Goal: Ask a question: Seek information or help from site administrators or community

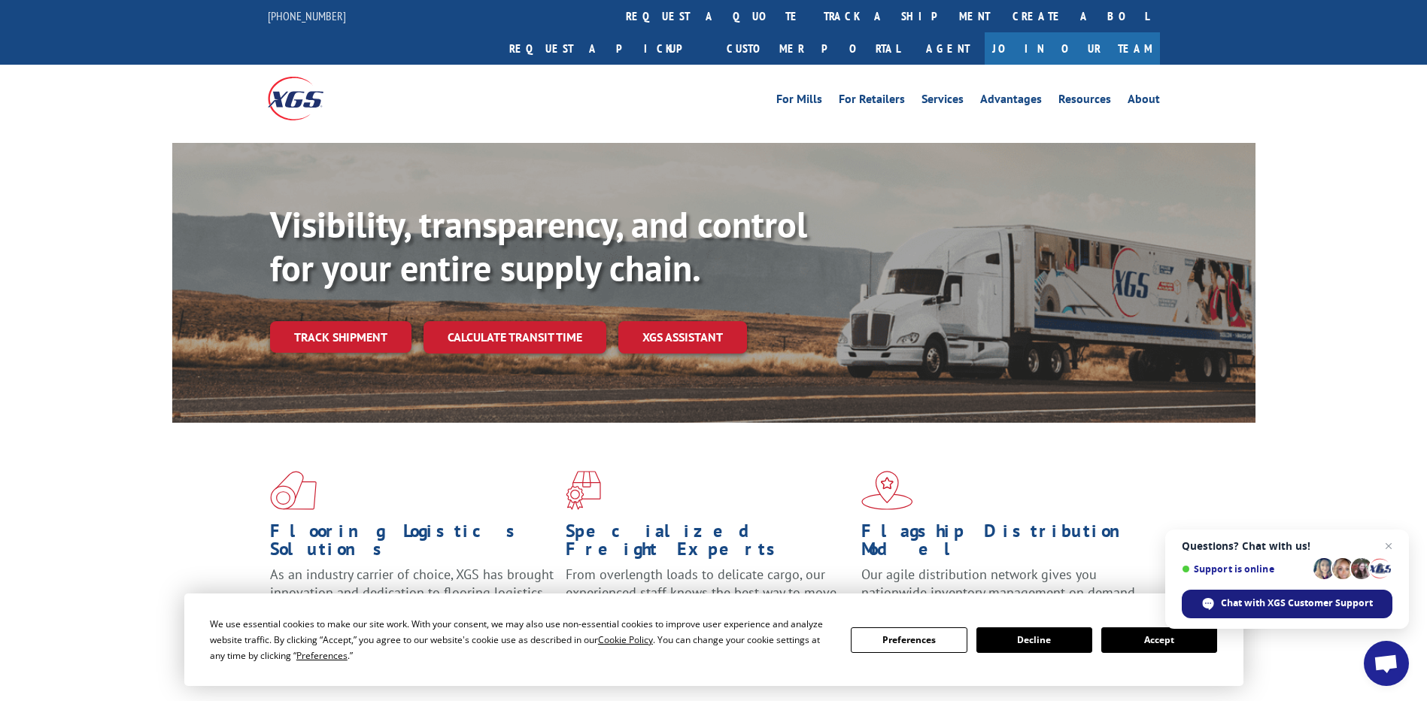
click at [1299, 601] on span "Chat with XGS Customer Support" at bounding box center [1297, 604] width 152 height 14
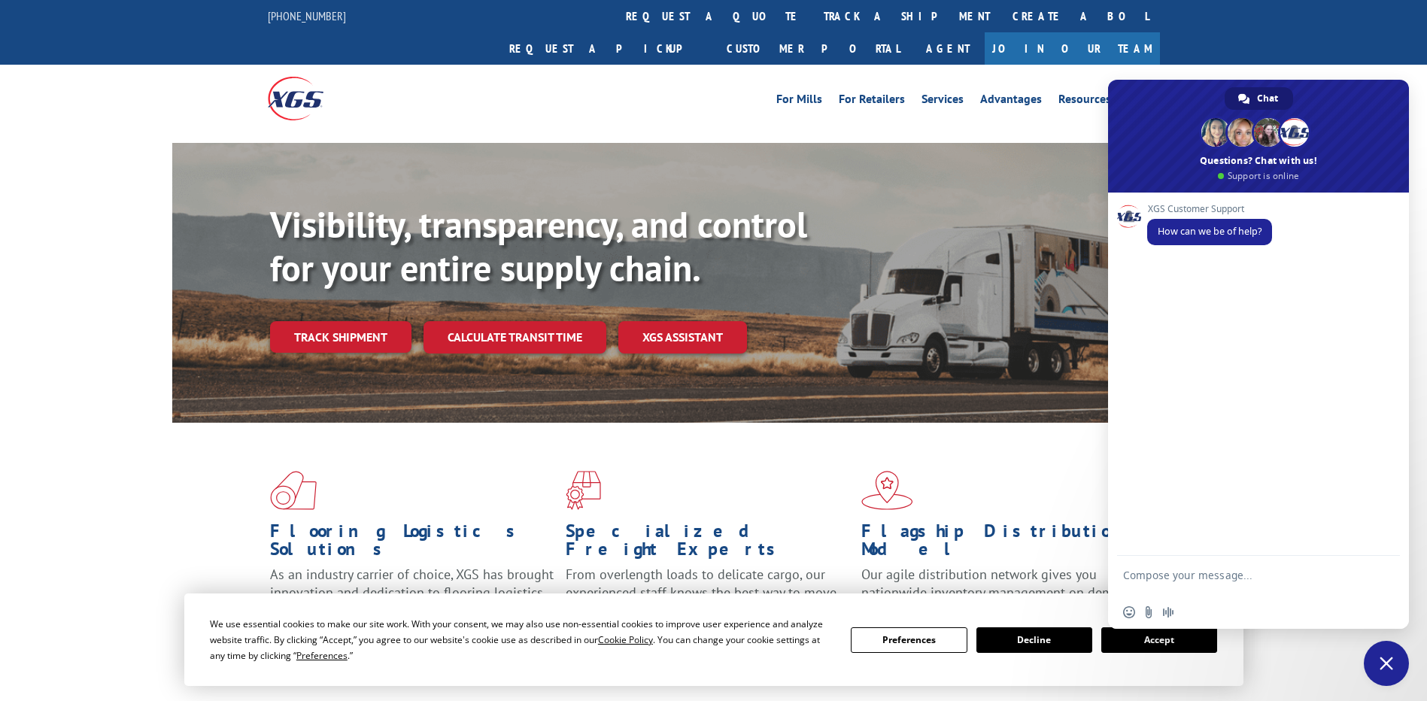
click at [1269, 575] on textarea "Compose your message..." at bounding box center [1242, 582] width 238 height 27
type textarea "Hii"
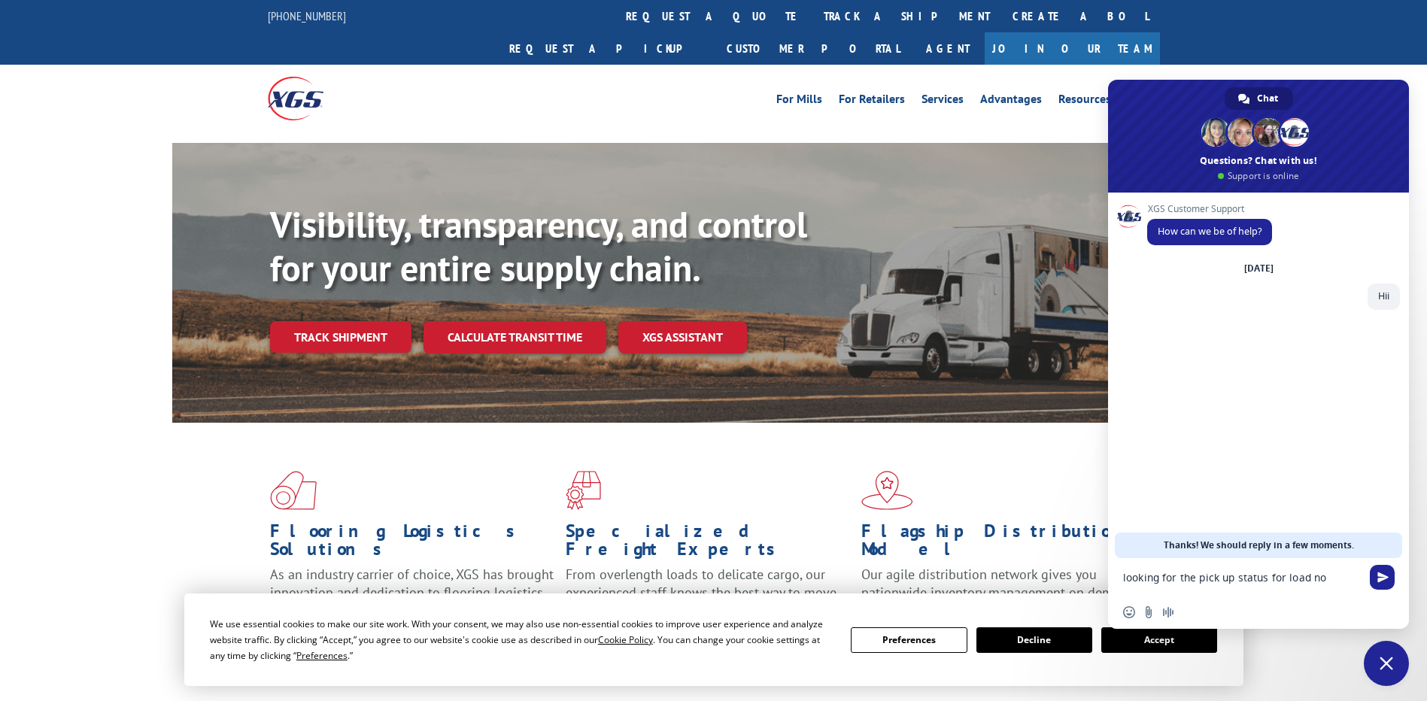
click at [1341, 581] on textarea "looking for the pick up status for load no" at bounding box center [1242, 578] width 238 height 14
paste textarea "531678105"
type textarea "looking for the pick up status for load no 531678105"
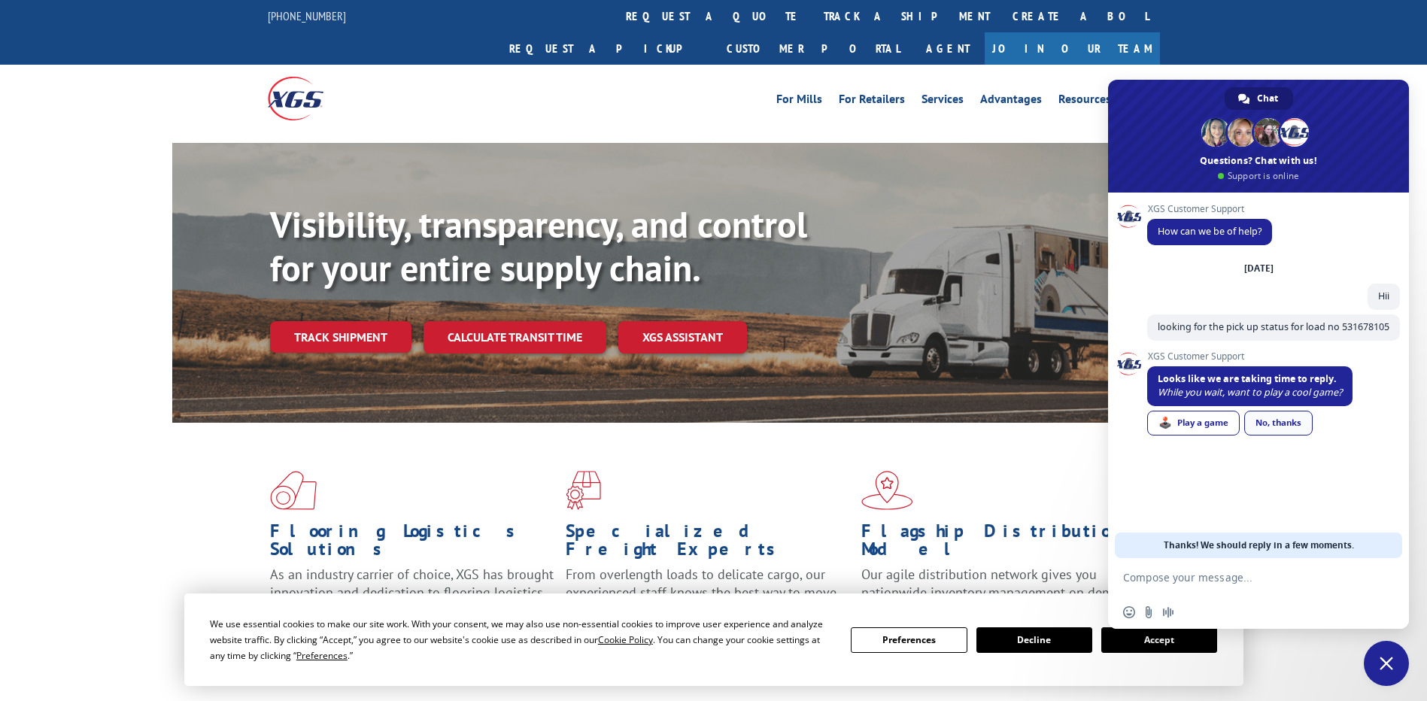
click at [1278, 436] on div "No, thanks" at bounding box center [1278, 423] width 68 height 25
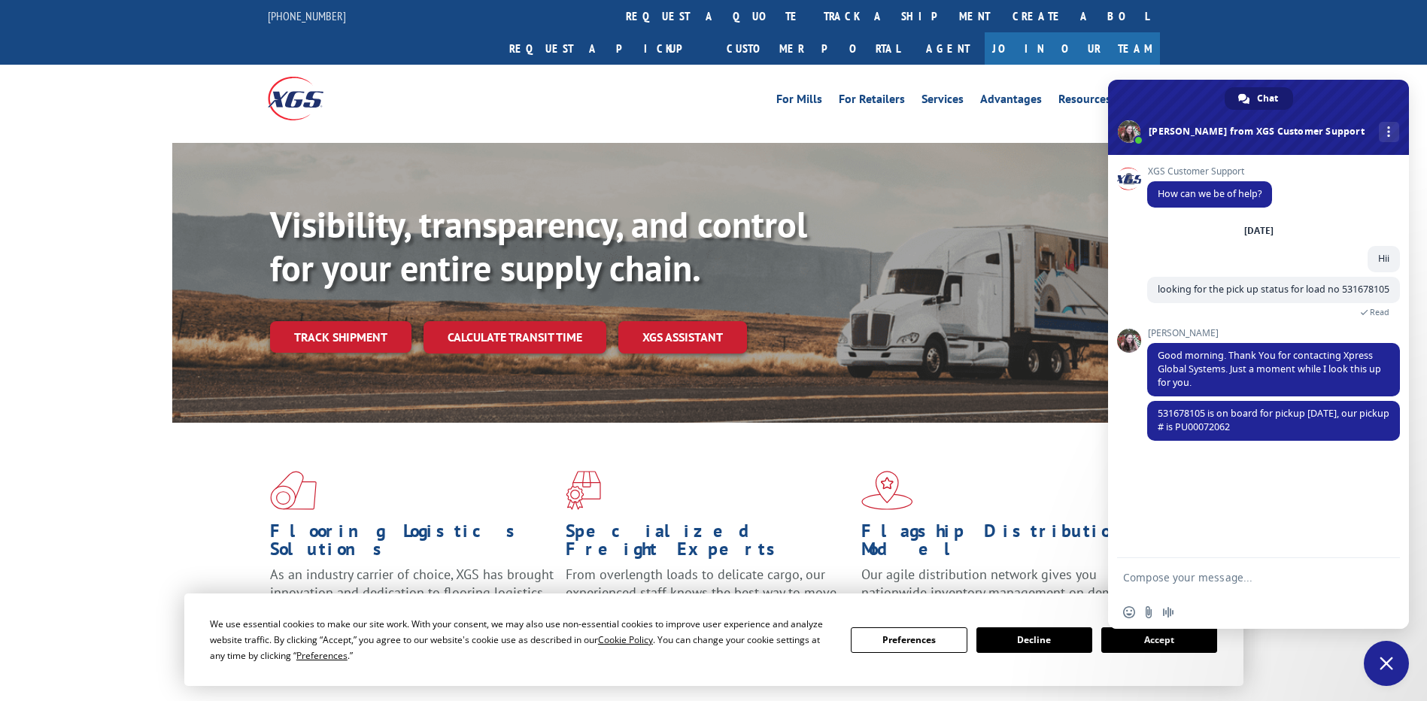
click at [1188, 579] on textarea "Compose your message..." at bounding box center [1242, 578] width 238 height 14
type textarea "can you please help me with what happened [DATE]"
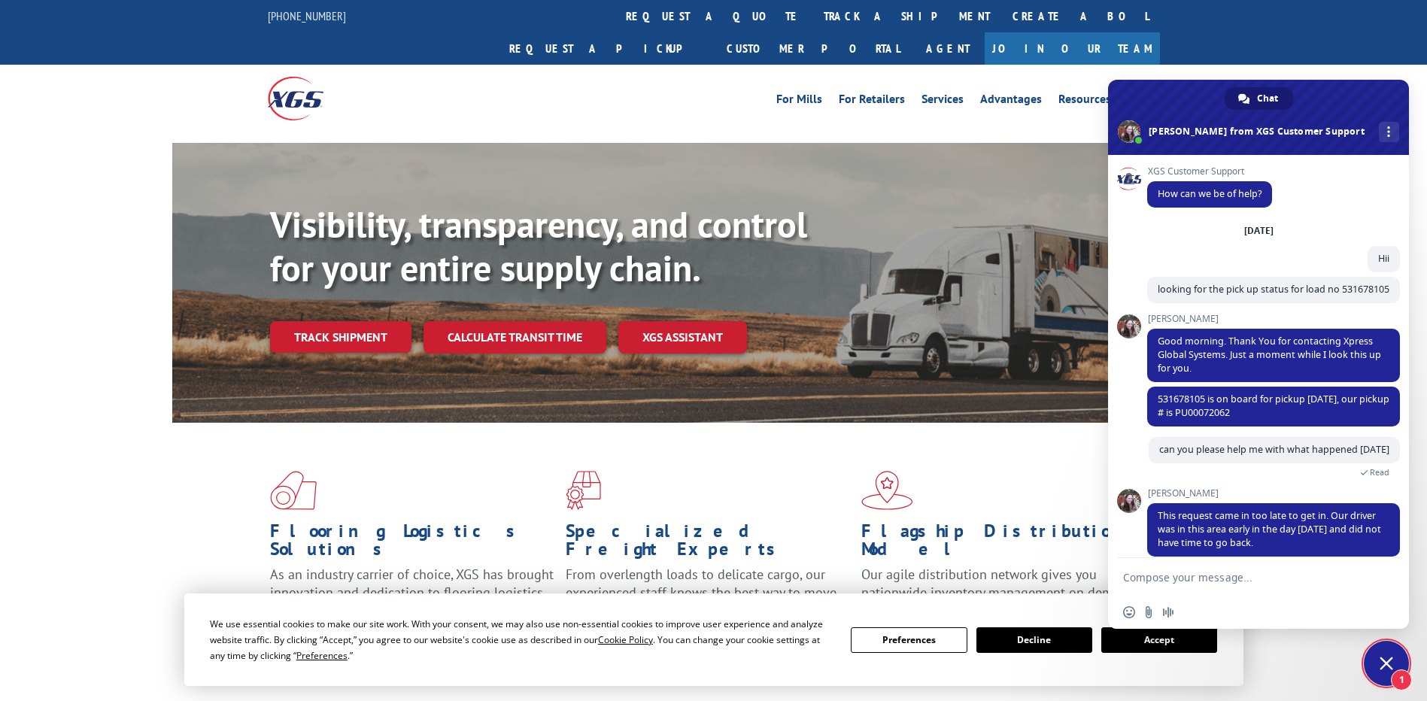
scroll to position [43, 0]
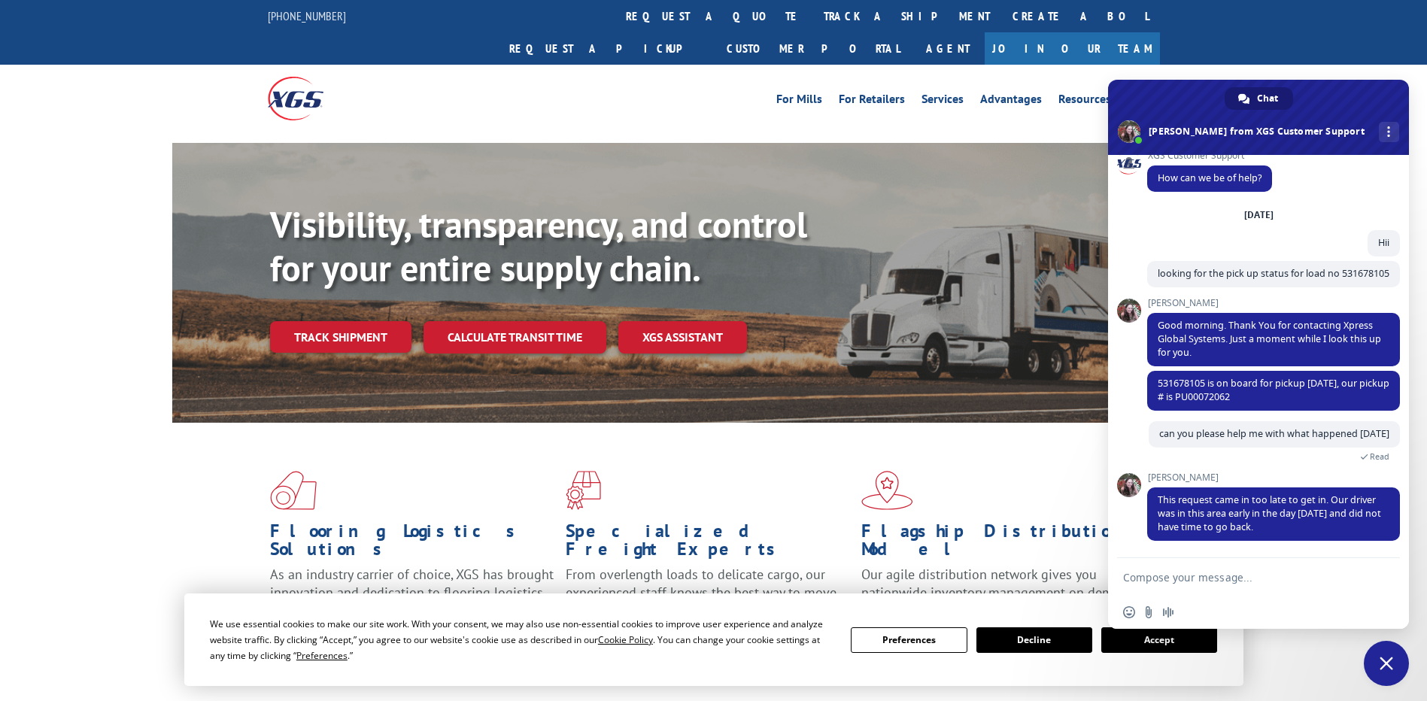
click at [1222, 580] on textarea "Compose your message..." at bounding box center [1242, 578] width 238 height 14
type textarea "ok Thank You"
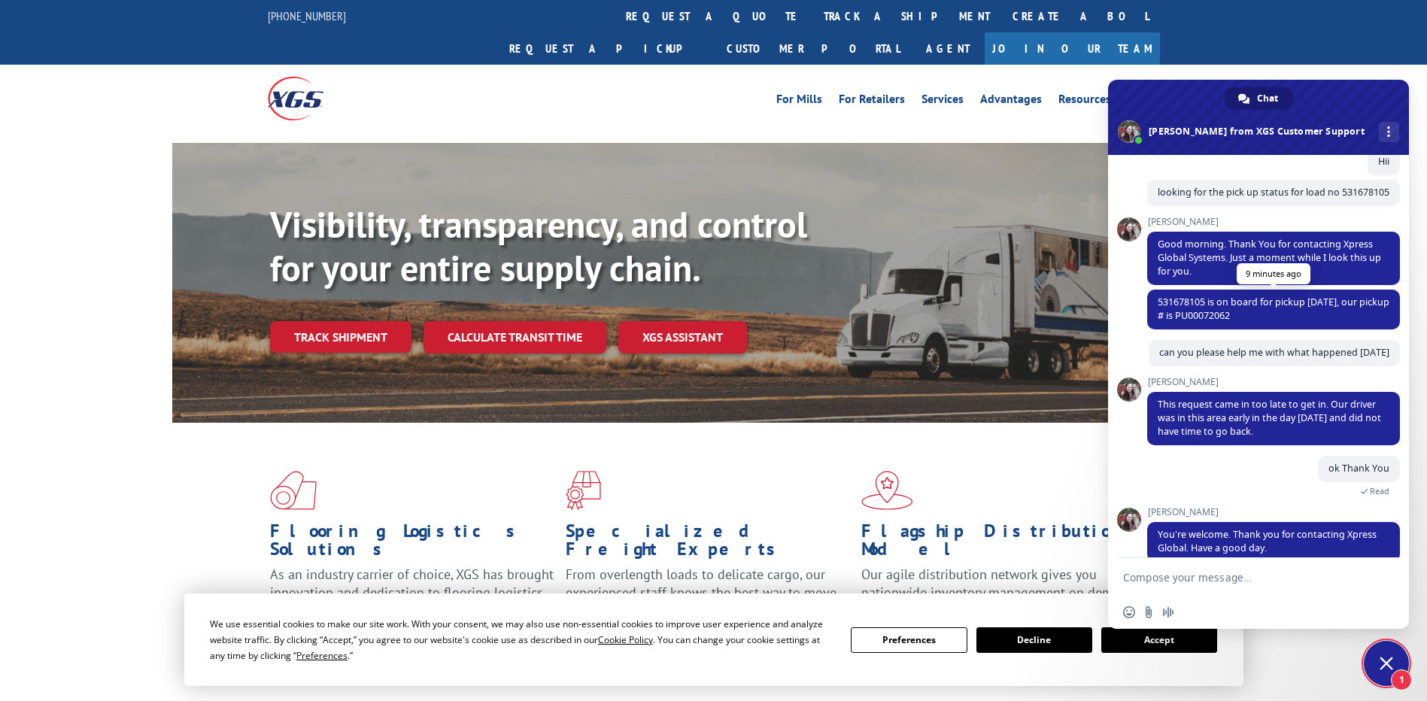
scroll to position [145, 0]
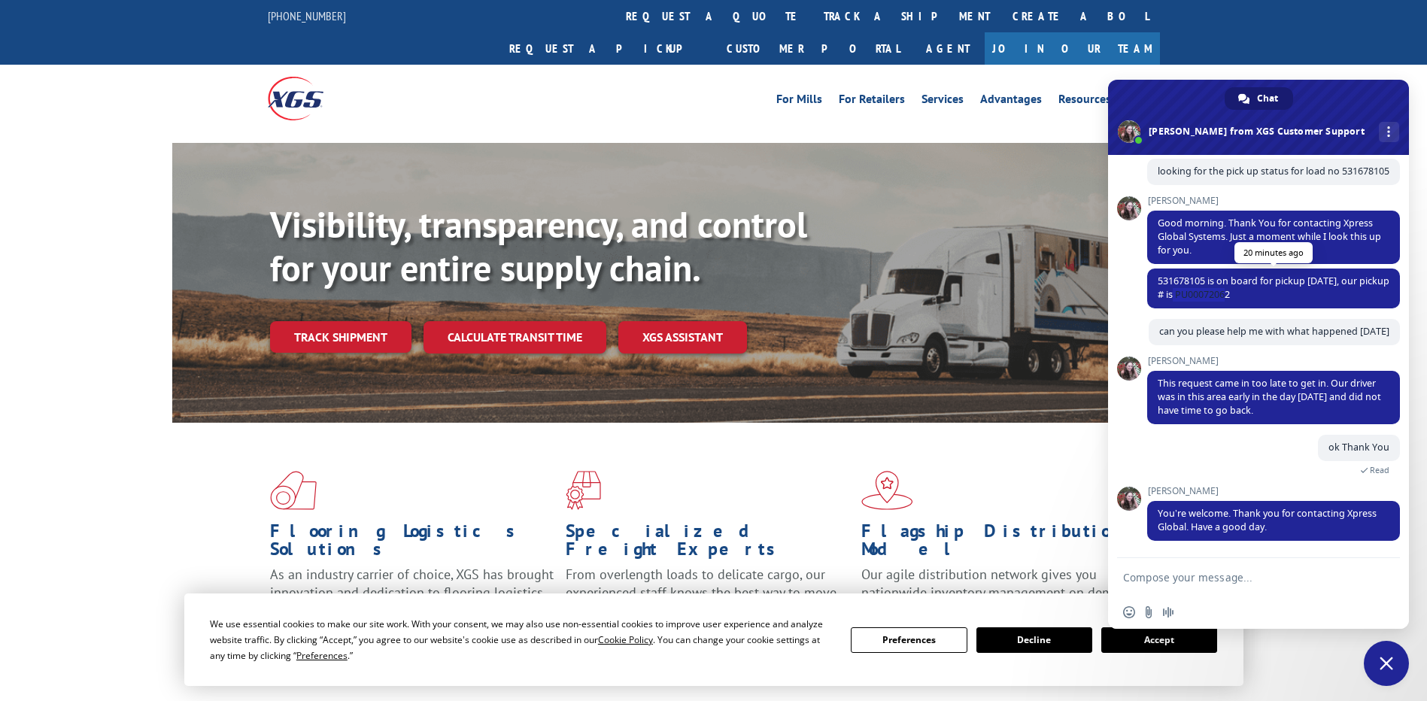
drag, startPoint x: 1207, startPoint y: 278, endPoint x: 1263, endPoint y: 276, distance: 56.5
click at [1263, 276] on span "531678105 is on board for pickup [DATE], our pickup # is PU00072062" at bounding box center [1274, 288] width 232 height 26
copy span "PU00072062"
